Goal: Task Accomplishment & Management: Complete application form

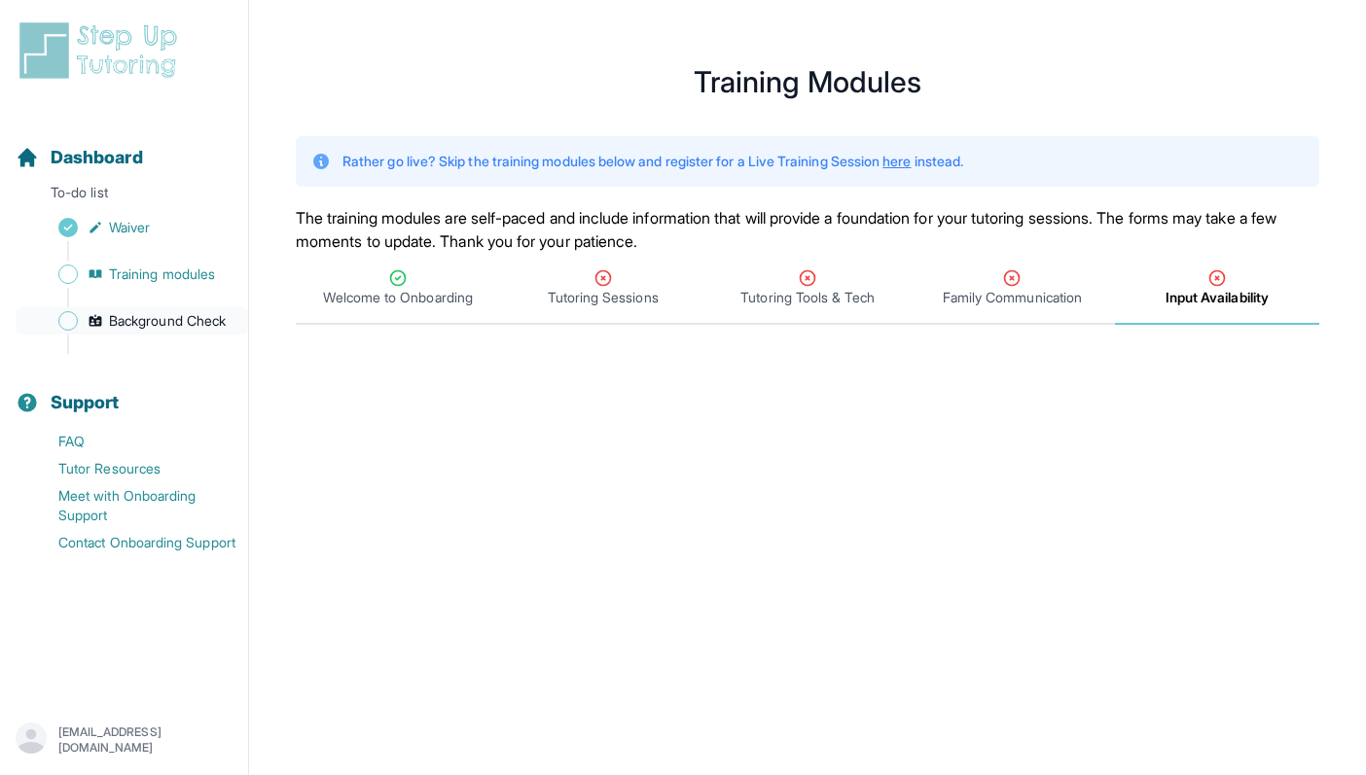
scroll to position [692, 0]
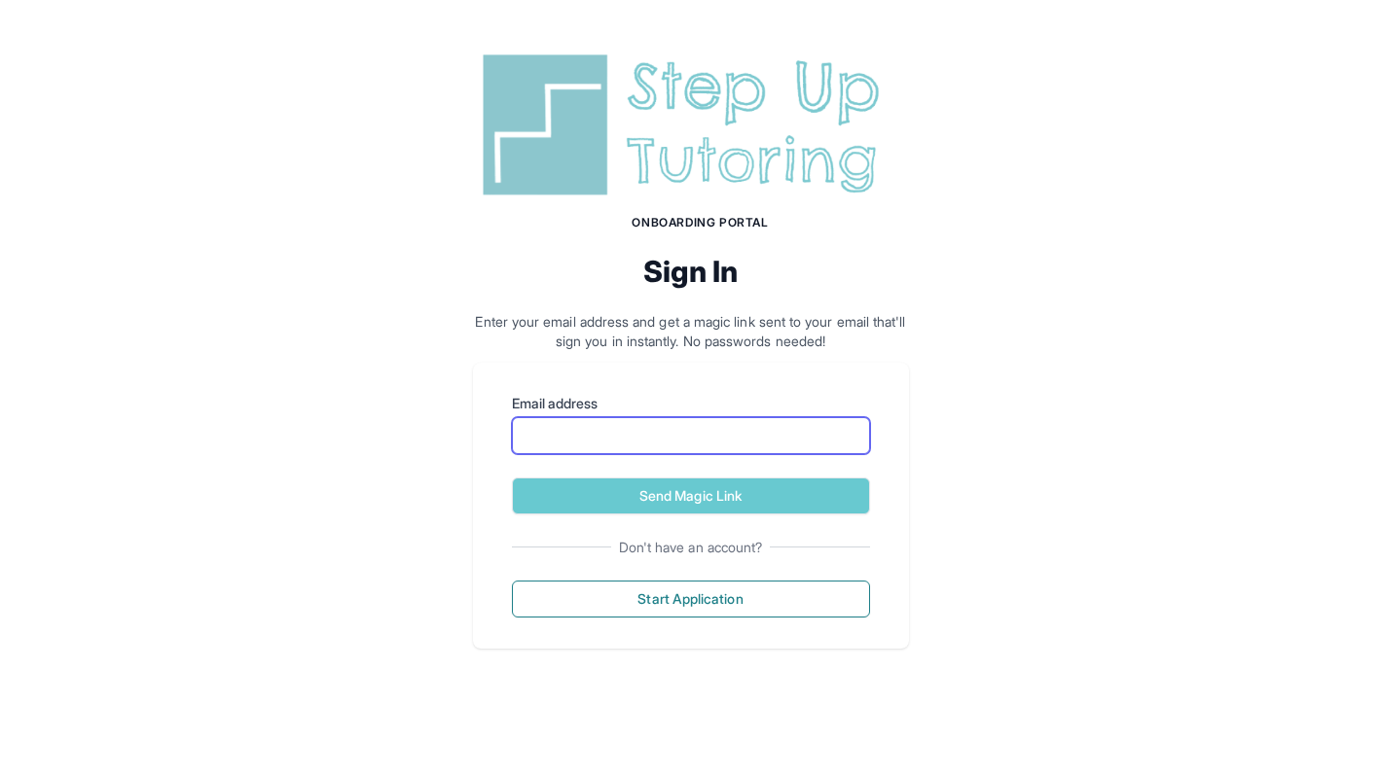
click at [650, 450] on input "Email address" at bounding box center [691, 435] width 358 height 37
click at [391, 419] on div "Onboarding Portal Sign In Enter your email address and get a magic link sent to…" at bounding box center [690, 348] width 1381 height 696
